Goal: Task Accomplishment & Management: Use online tool/utility

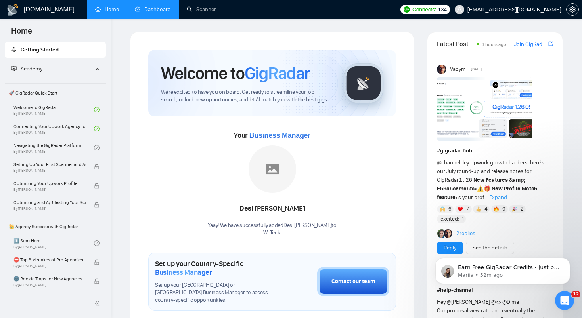
click at [154, 6] on link "Dashboard" at bounding box center [153, 9] width 36 height 7
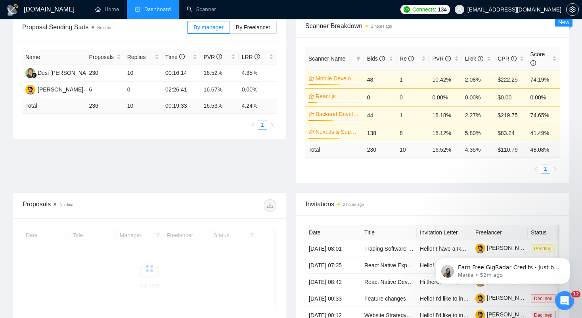
scroll to position [126, 0]
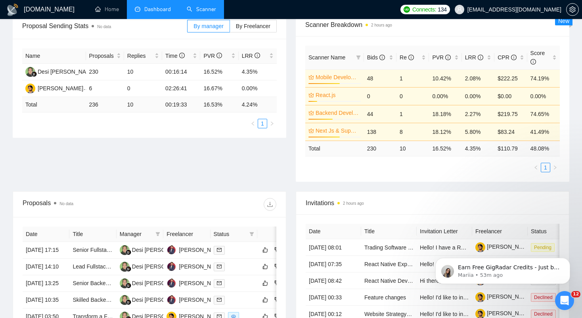
click at [201, 6] on link "Scanner" at bounding box center [201, 9] width 29 height 7
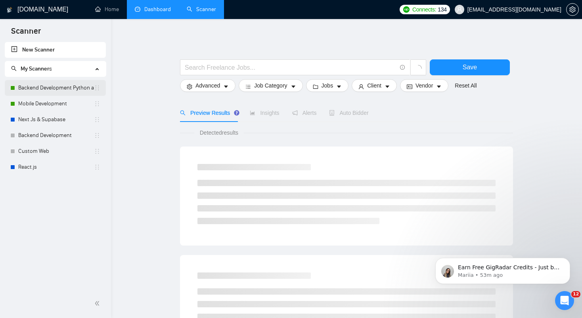
click at [41, 86] on link "Backend Development Python and Go" at bounding box center [56, 88] width 76 height 16
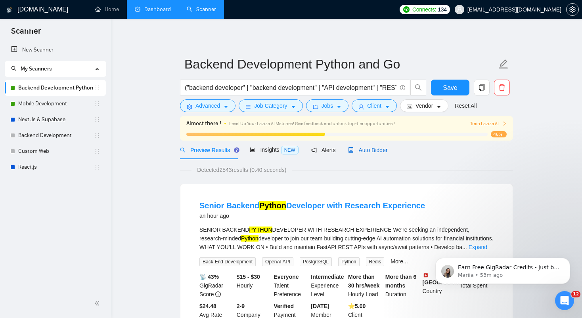
click at [371, 151] on span "Auto Bidder" at bounding box center [367, 150] width 39 height 6
